Goal: Information Seeking & Learning: Learn about a topic

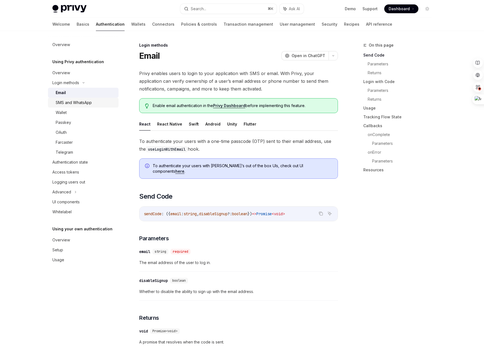
click at [67, 107] on link "SMS and WhatsApp" at bounding box center [83, 103] width 71 height 10
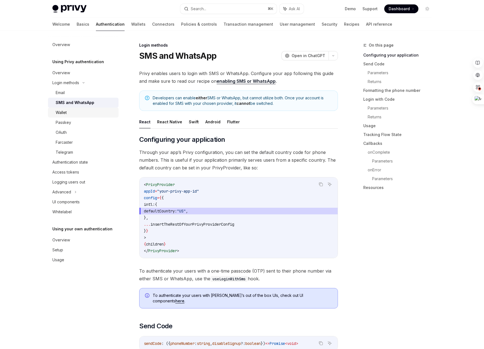
click at [62, 114] on div "Wallet" at bounding box center [61, 112] width 11 height 7
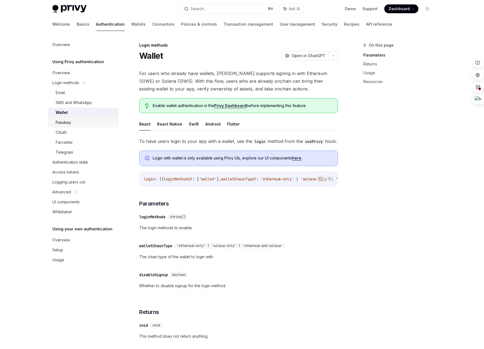
click at [61, 122] on div "Passkey" at bounding box center [63, 122] width 15 height 7
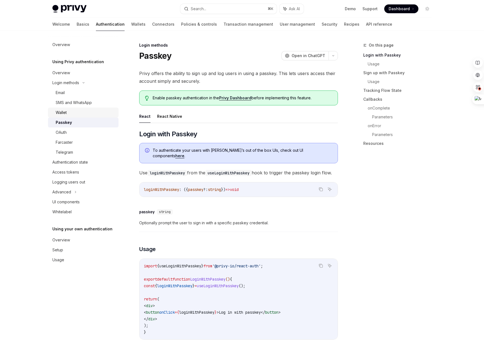
click at [73, 114] on div "Wallet" at bounding box center [86, 112] width 60 height 7
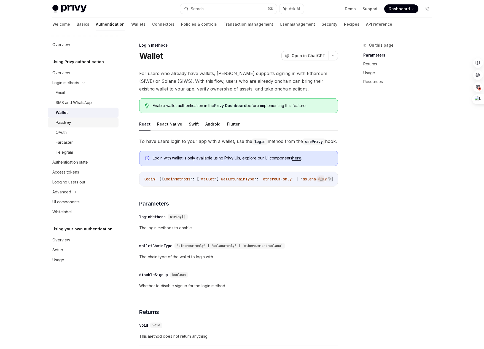
click at [69, 123] on div "Passkey" at bounding box center [63, 122] width 15 height 7
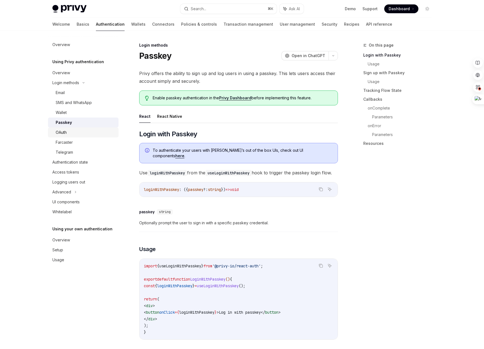
click at [62, 133] on div "OAuth" at bounding box center [61, 132] width 11 height 7
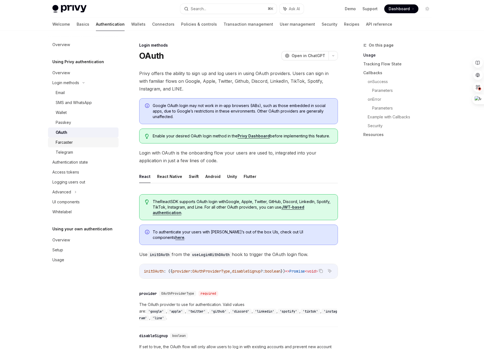
click at [62, 144] on div "Farcaster" at bounding box center [64, 142] width 17 height 7
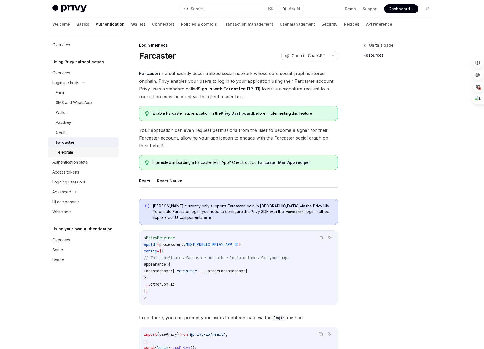
click at [64, 151] on div "Telegram" at bounding box center [64, 152] width 17 height 7
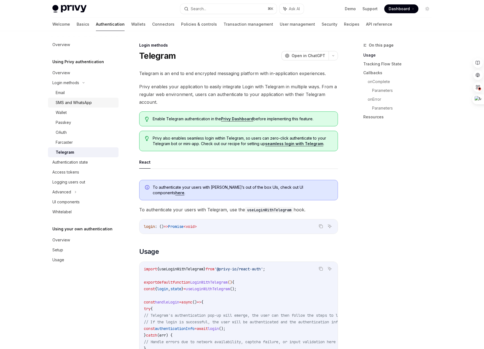
click at [77, 107] on link "SMS and WhatsApp" at bounding box center [83, 103] width 71 height 10
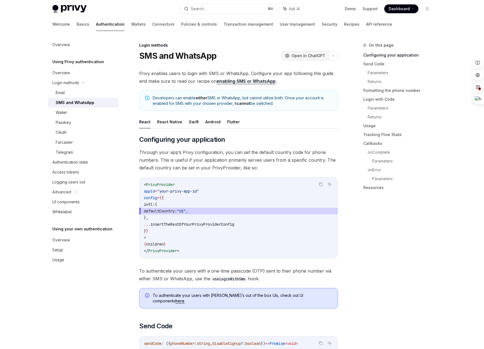
click at [317, 55] on span "Open in ChatGPT" at bounding box center [309, 56] width 34 height 6
click at [64, 113] on div "Wallet" at bounding box center [61, 112] width 11 height 7
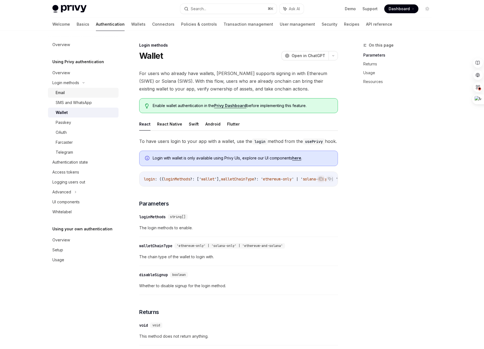
click at [63, 90] on div "Email" at bounding box center [60, 92] width 9 height 7
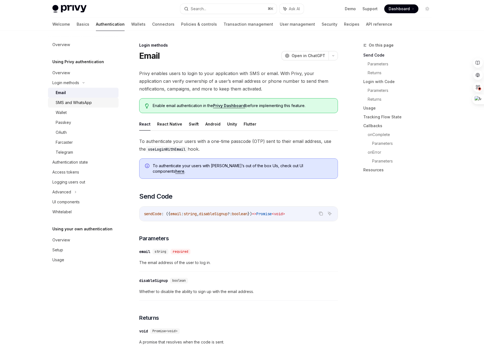
click at [63, 100] on div "SMS and WhatsApp" at bounding box center [74, 102] width 36 height 7
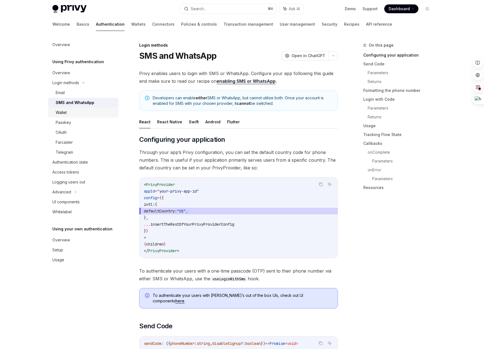
click at [61, 109] on div "Wallet" at bounding box center [61, 112] width 11 height 7
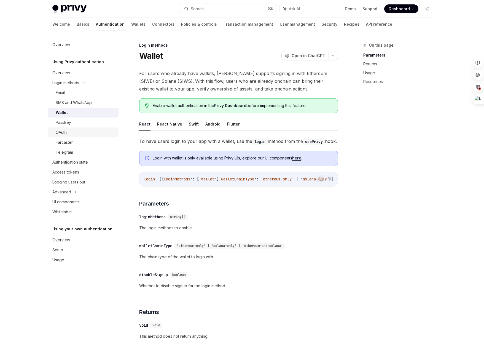
click at [62, 132] on div "OAuth" at bounding box center [61, 132] width 11 height 7
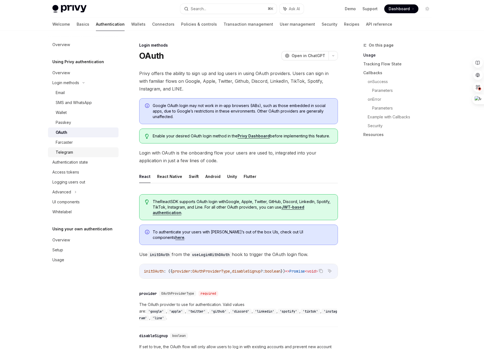
click at [62, 148] on link "Telegram" at bounding box center [83, 152] width 71 height 10
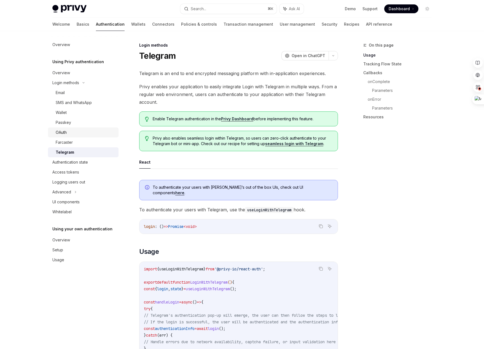
click at [73, 128] on link "OAuth" at bounding box center [83, 132] width 71 height 10
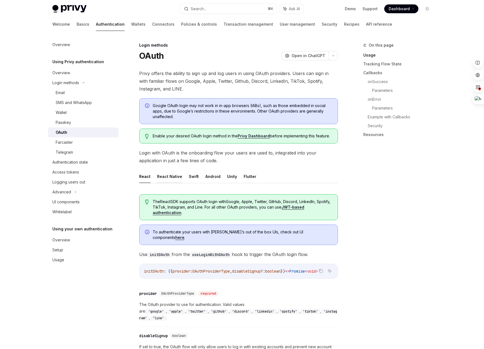
click at [167, 174] on button "React Native" at bounding box center [169, 176] width 25 height 13
type textarea "*"
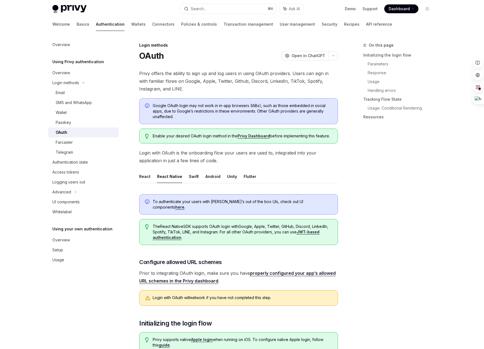
click at [184, 205] on link "here" at bounding box center [179, 207] width 9 height 5
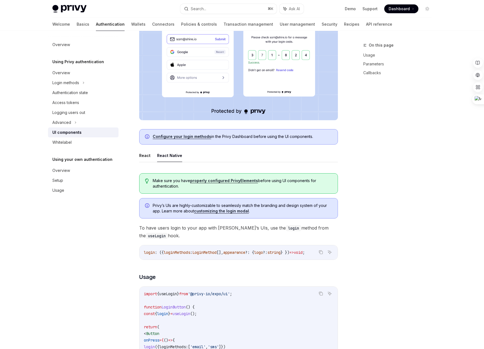
scroll to position [159, 0]
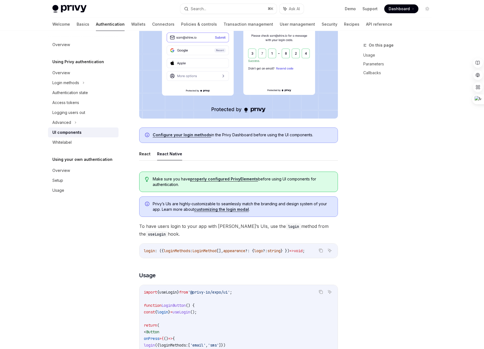
click at [150, 154] on ul "React React Native" at bounding box center [238, 153] width 199 height 13
click at [145, 154] on button "React" at bounding box center [144, 153] width 11 height 13
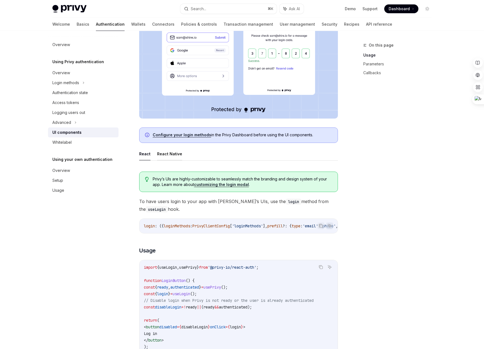
click at [173, 153] on button "React Native" at bounding box center [169, 153] width 25 height 13
type textarea "*"
